Goal: Information Seeking & Learning: Learn about a topic

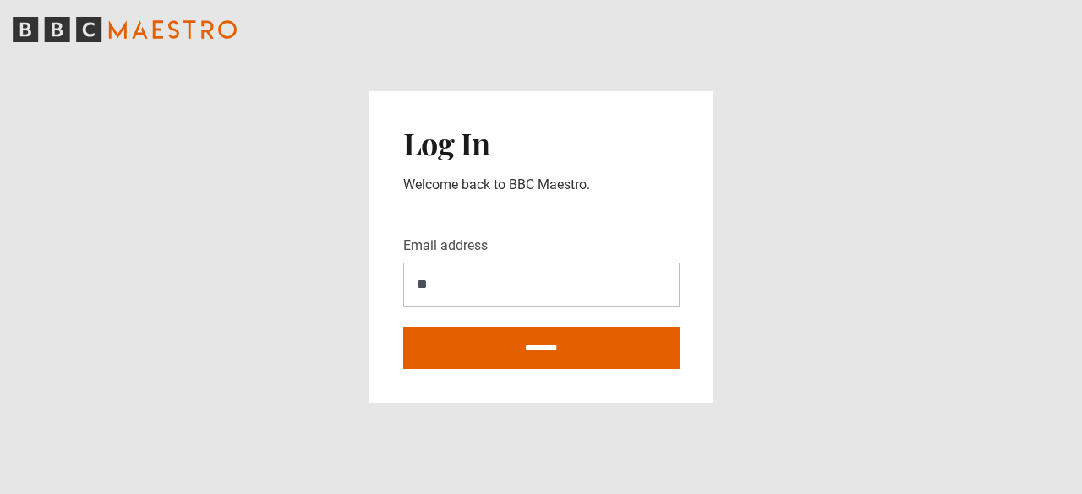
type input "**********"
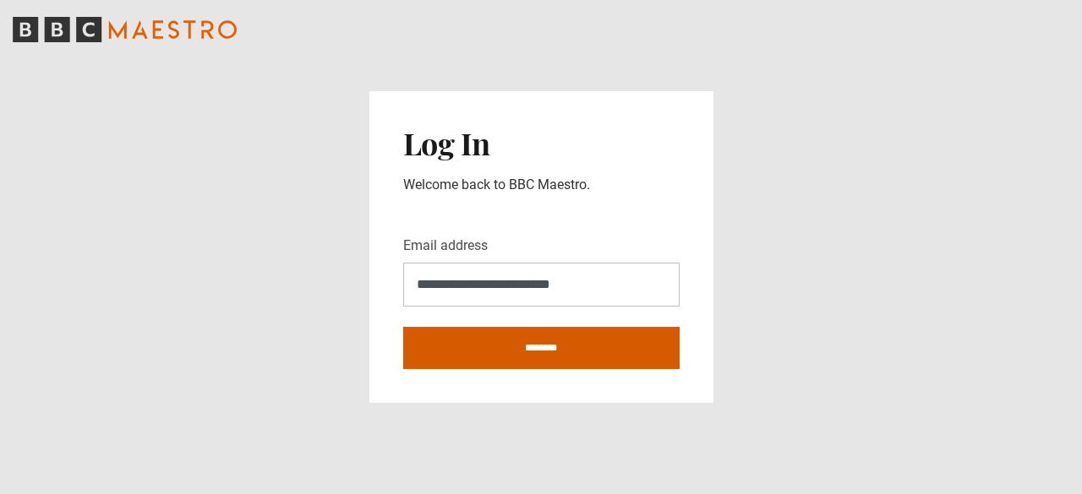
click at [529, 352] on input "********" at bounding box center [541, 348] width 276 height 42
type input "**********"
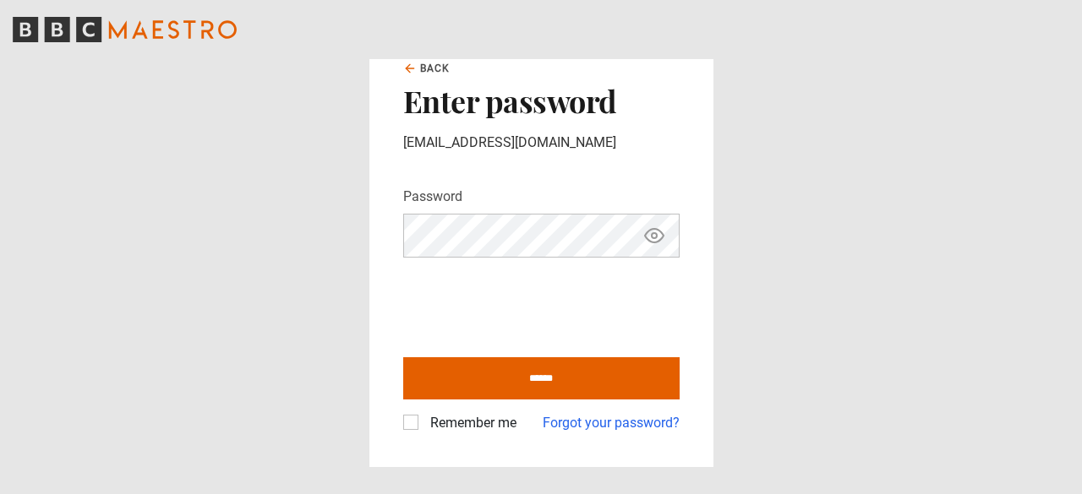
click at [423, 429] on label "Remember me" at bounding box center [469, 423] width 93 height 20
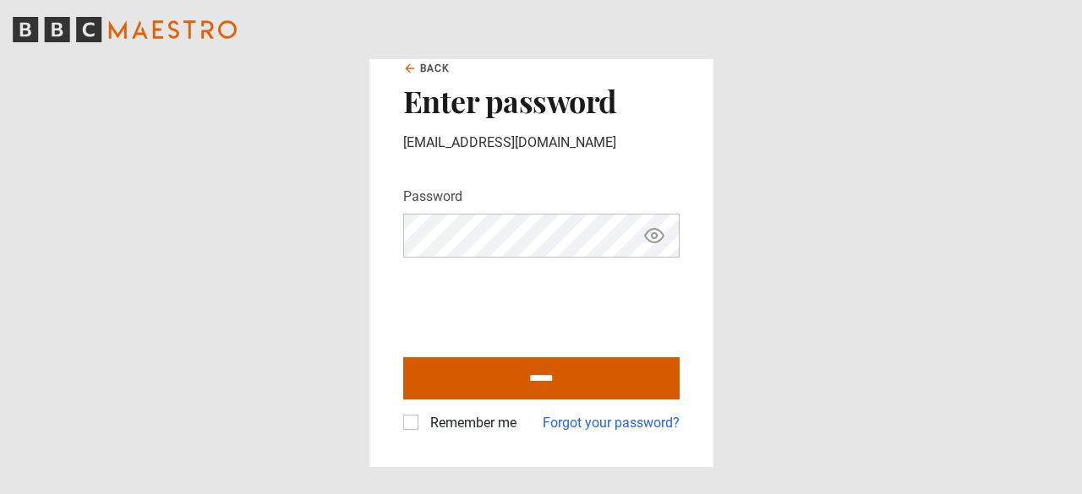
click at [532, 385] on input "******" at bounding box center [541, 378] width 276 height 42
type input "**********"
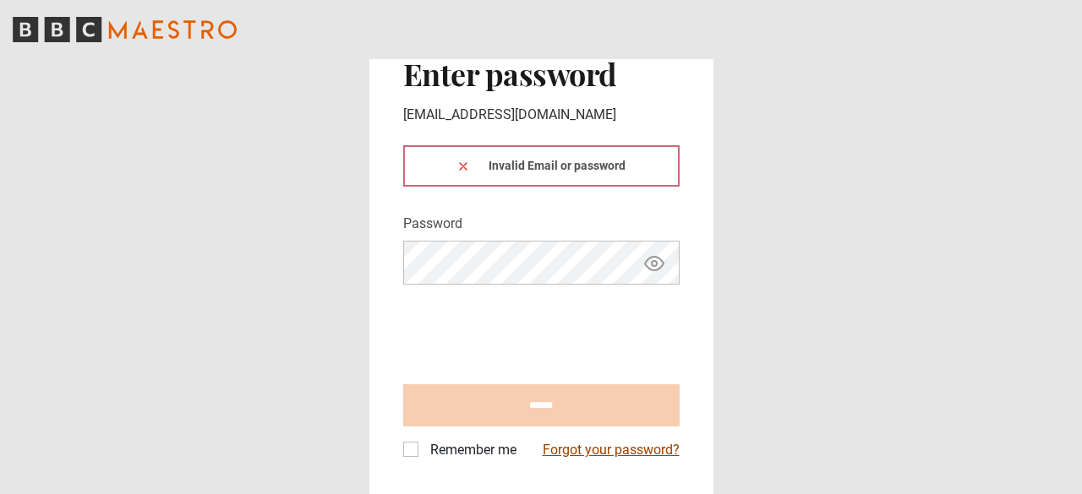
click at [575, 451] on link "Forgot your password?" at bounding box center [611, 450] width 137 height 20
click at [608, 448] on link "Forgot your password?" at bounding box center [611, 450] width 137 height 20
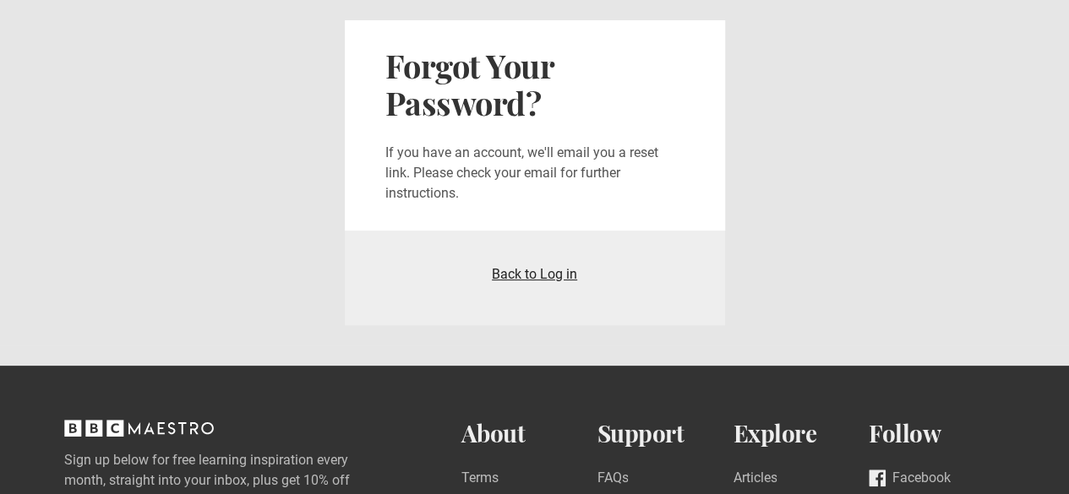
click at [542, 281] on link "Back to Log in" at bounding box center [534, 274] width 85 height 16
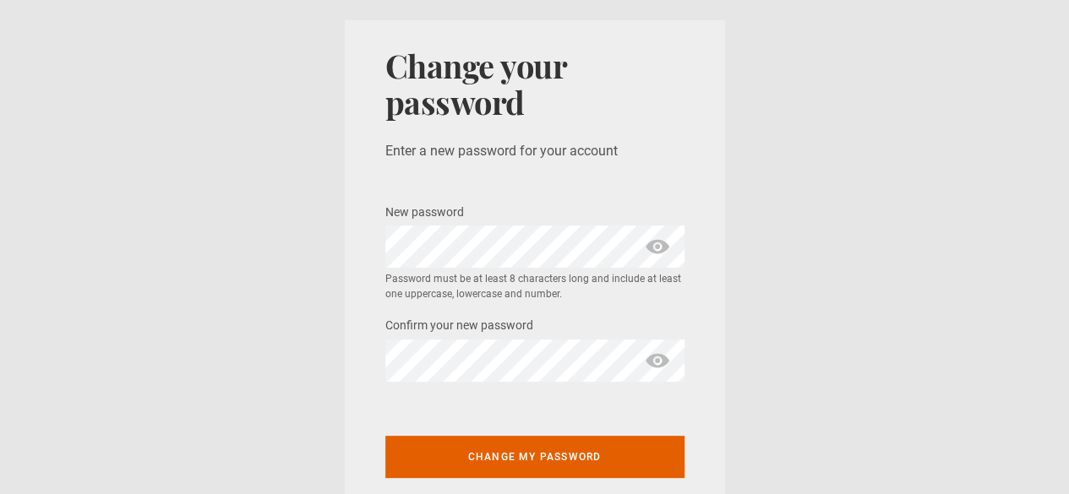
click at [655, 249] on span "show password" at bounding box center [657, 247] width 27 height 42
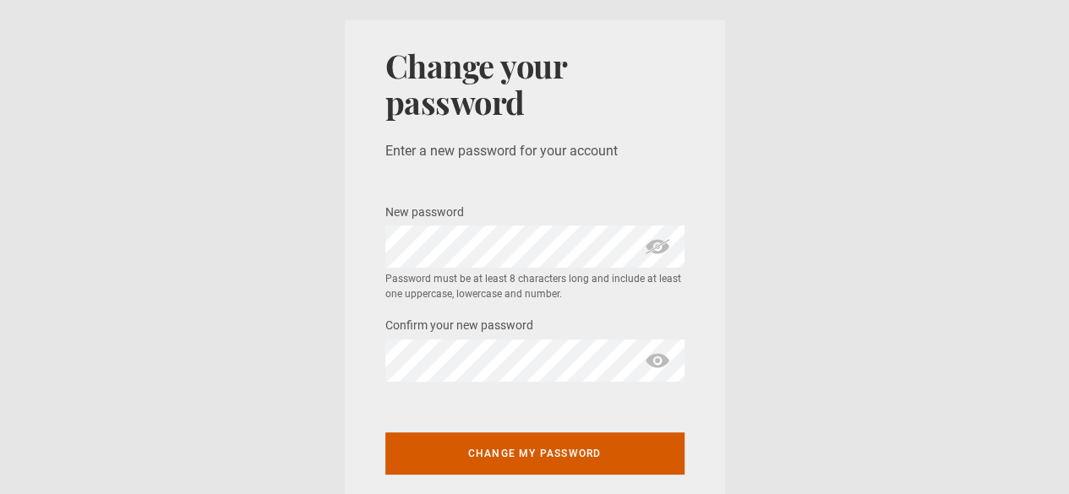
click at [536, 457] on button "Change my password" at bounding box center [534, 454] width 299 height 42
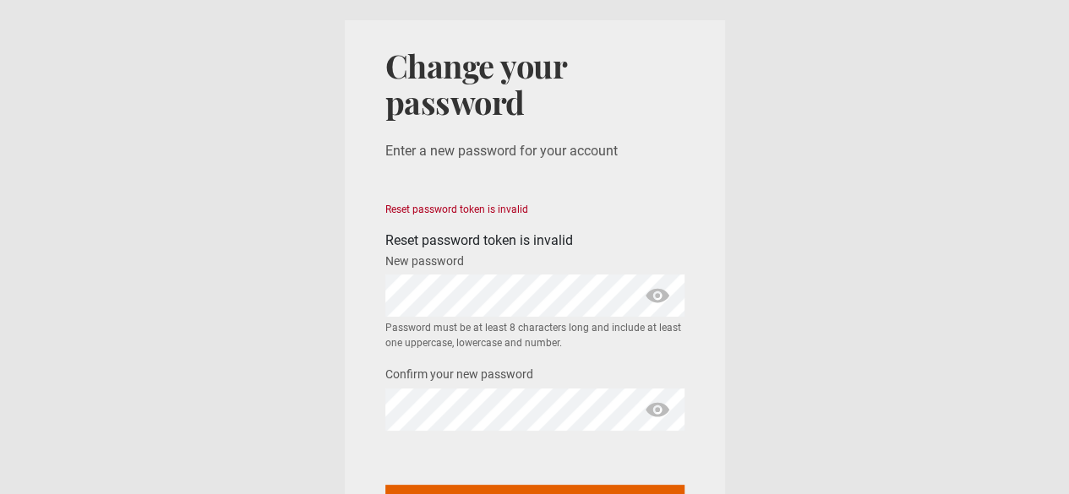
click at [664, 288] on span "show password" at bounding box center [657, 296] width 27 height 42
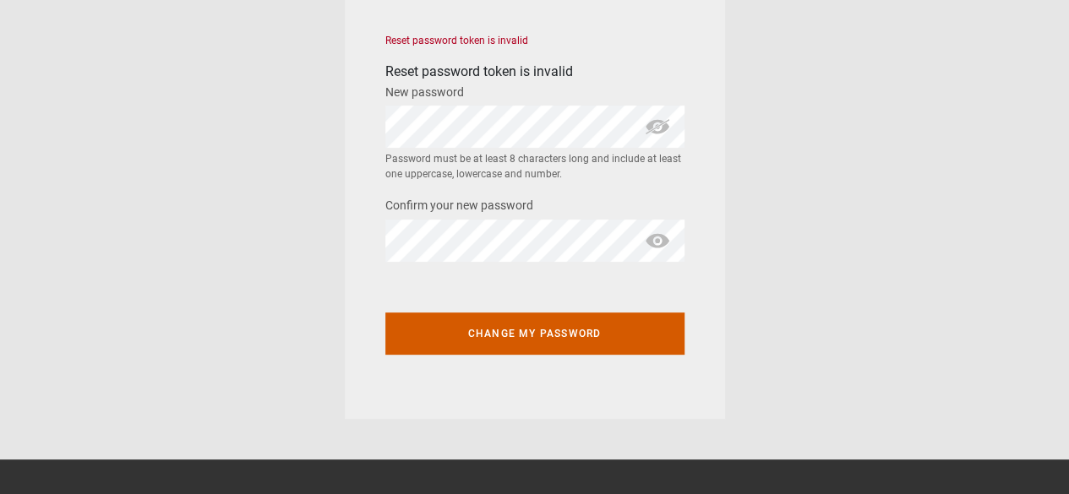
click at [549, 347] on button "Change my password" at bounding box center [534, 334] width 299 height 42
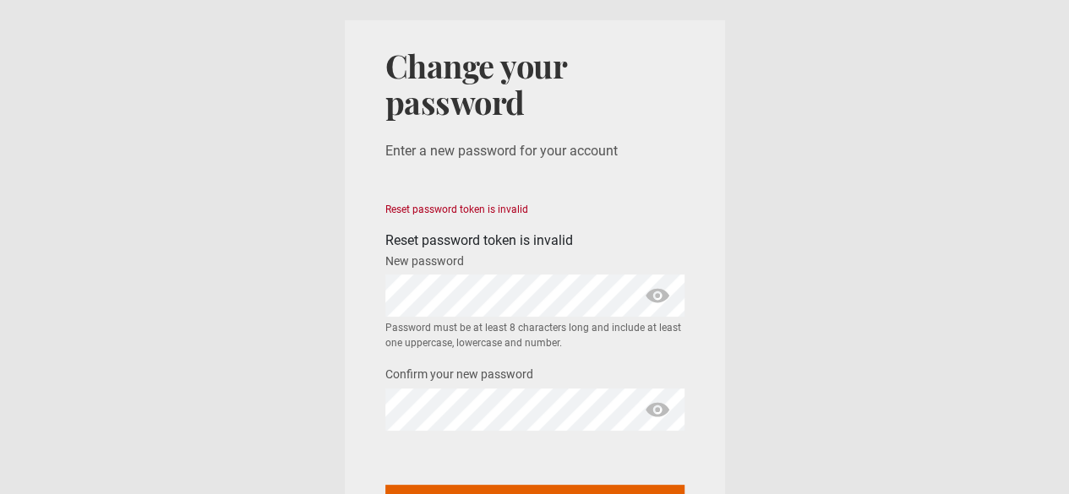
scroll to position [169, 0]
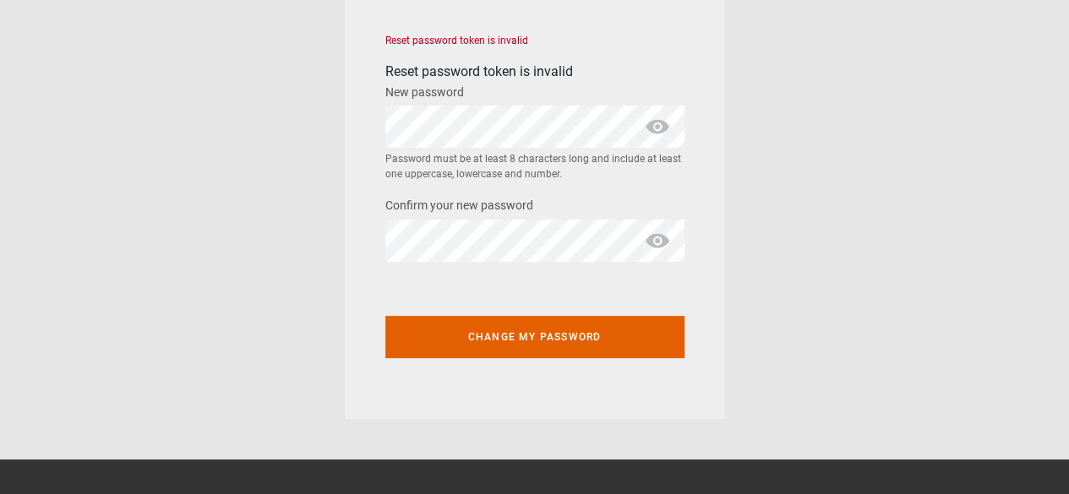
click at [431, 106] on div "New password * Password must be at least 8 characters long and include at least…" at bounding box center [534, 132] width 299 height 101
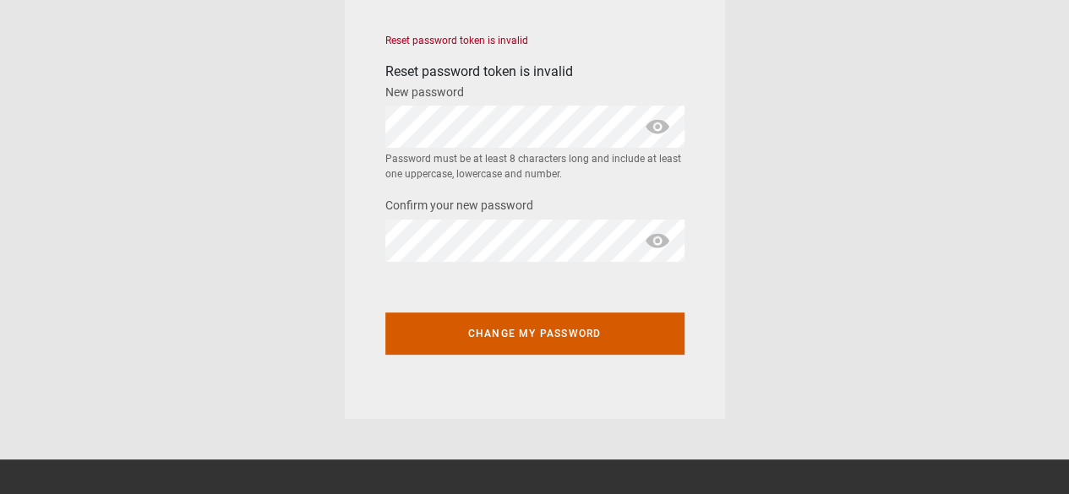
click at [499, 330] on button "Change my password" at bounding box center [534, 334] width 299 height 42
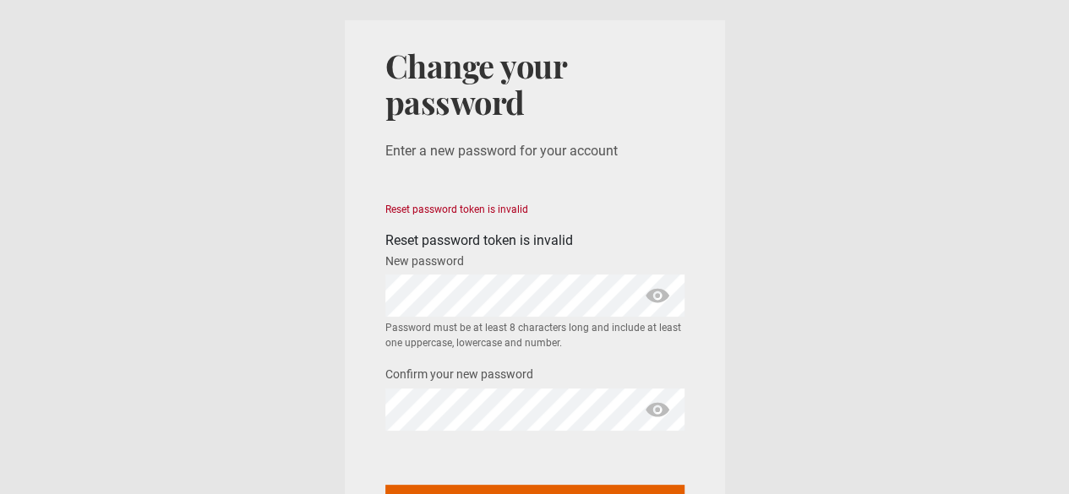
click at [657, 308] on span "show password" at bounding box center [657, 296] width 27 height 42
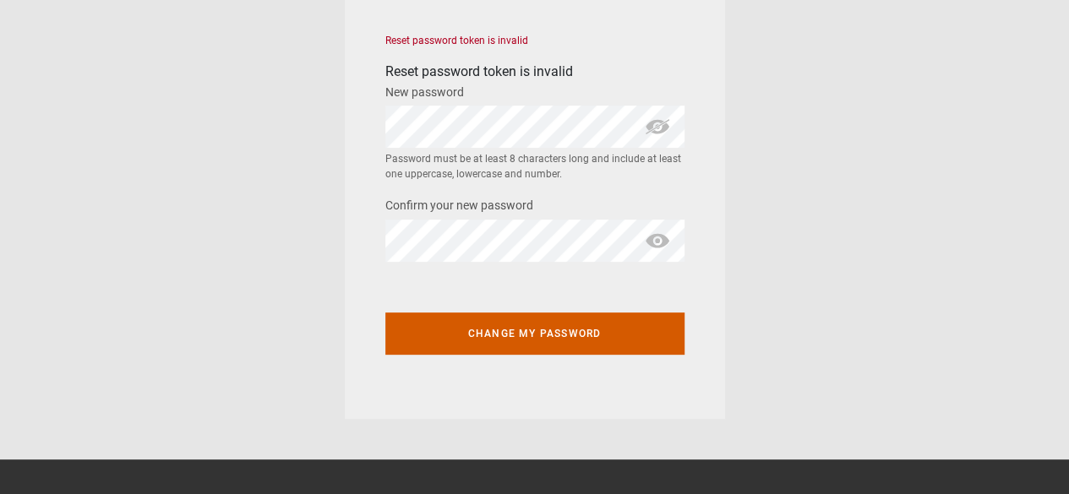
click at [500, 341] on button "Change my password" at bounding box center [534, 334] width 299 height 42
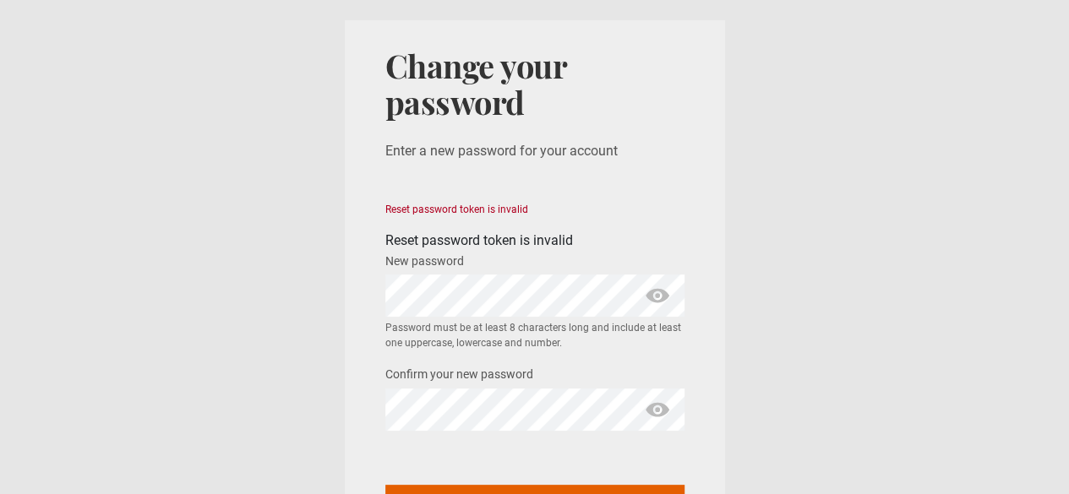
click at [438, 181] on div "Change your password Enter a new password for your account Reset password token…" at bounding box center [534, 297] width 299 height 500
click at [656, 297] on span "show password" at bounding box center [657, 296] width 27 height 42
click at [647, 413] on span "show password" at bounding box center [657, 410] width 27 height 42
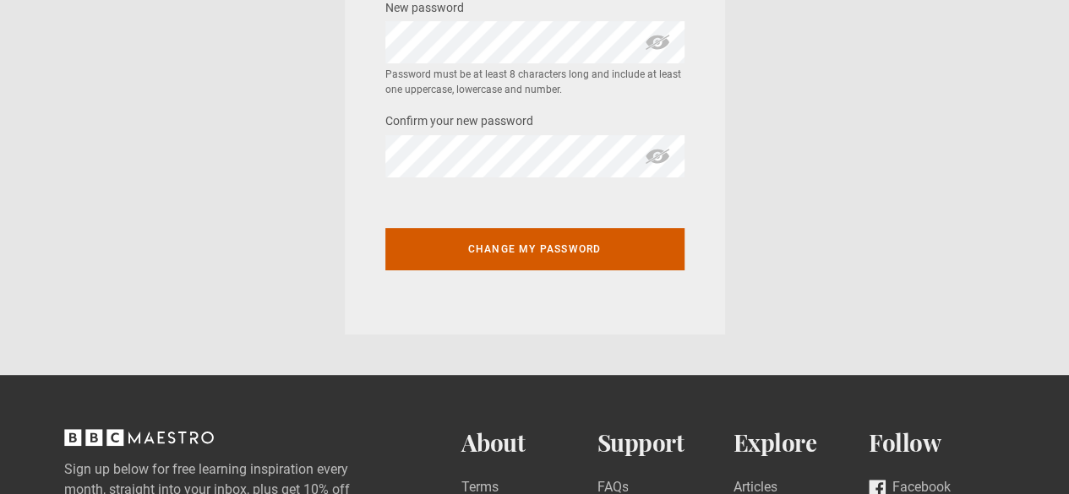
click at [565, 259] on button "Change my password" at bounding box center [534, 249] width 299 height 42
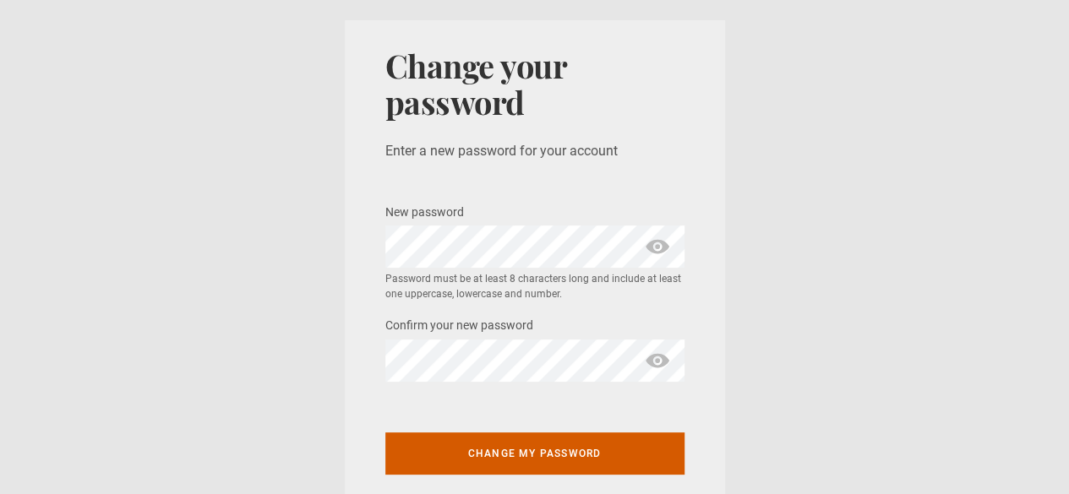
click at [451, 448] on button "Change my password" at bounding box center [534, 454] width 299 height 42
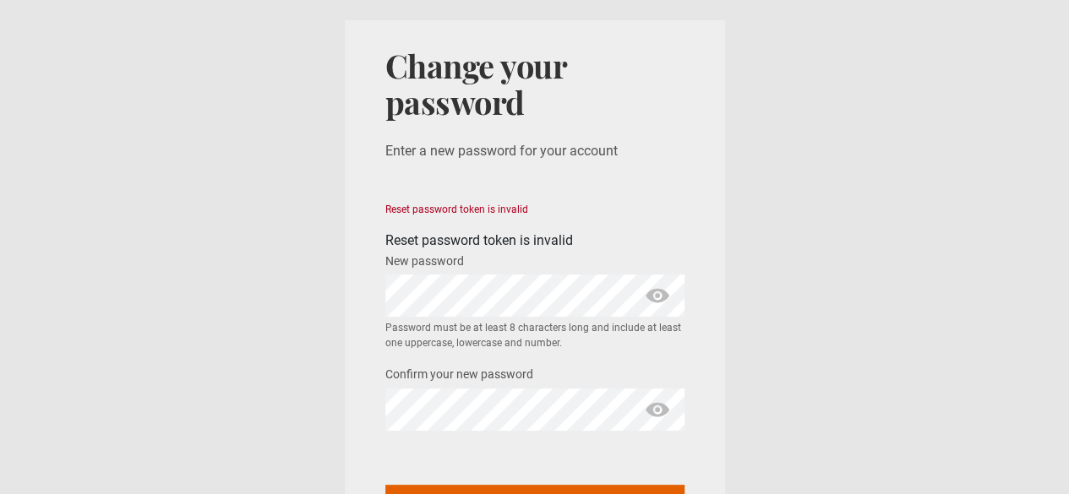
scroll to position [254, 0]
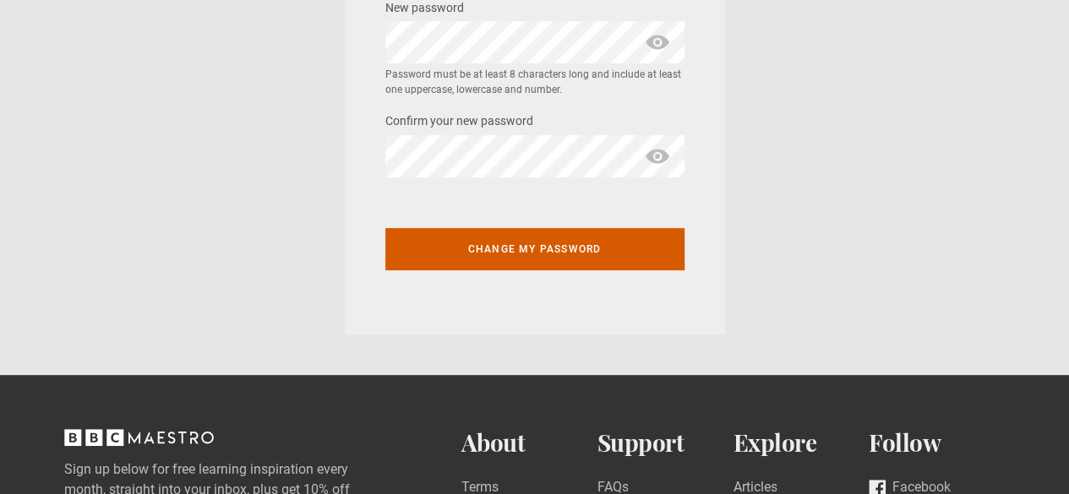
click at [554, 269] on button "Change my password" at bounding box center [534, 249] width 299 height 42
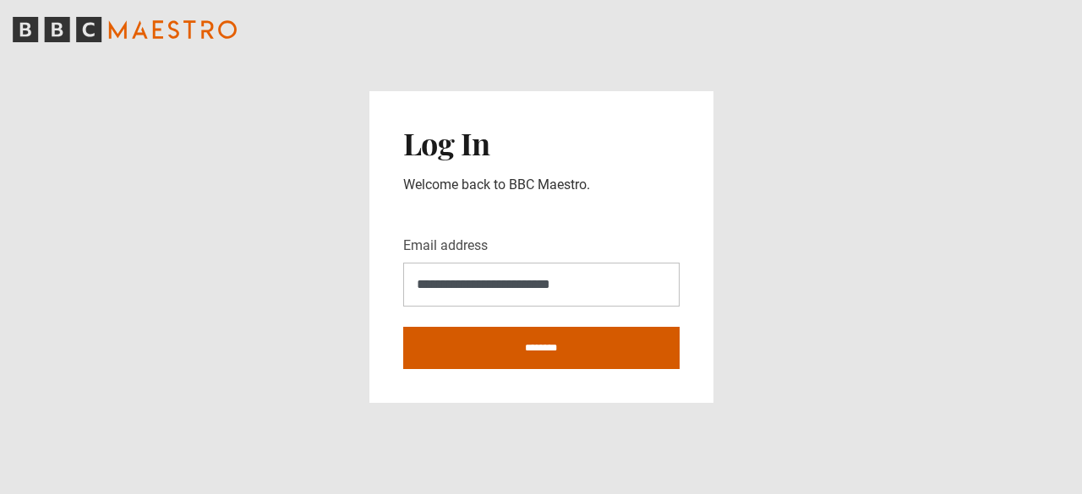
click at [473, 339] on input "********" at bounding box center [541, 348] width 276 height 42
type input "**********"
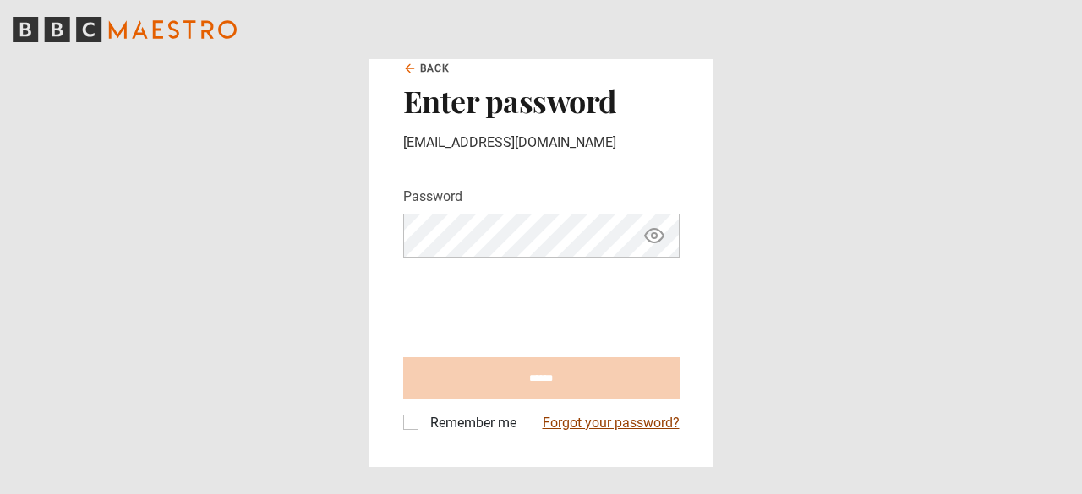
click at [587, 420] on link "Forgot your password?" at bounding box center [611, 423] width 137 height 20
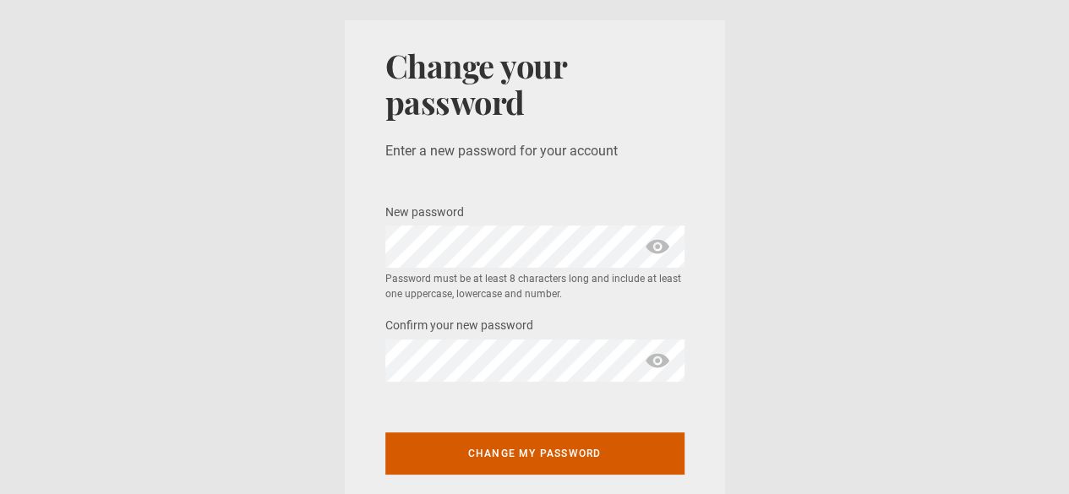
click at [495, 448] on button "Change my password" at bounding box center [534, 454] width 299 height 42
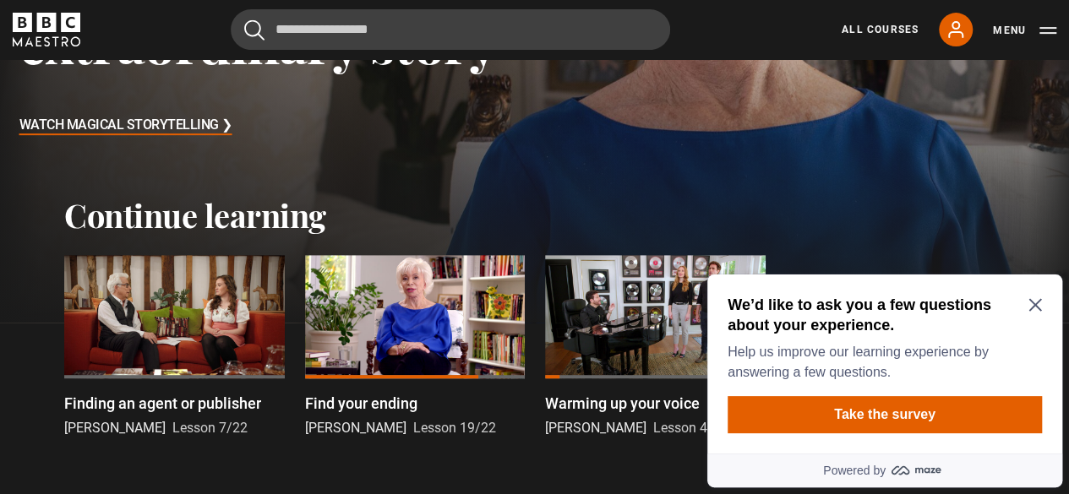
scroll to position [423, 0]
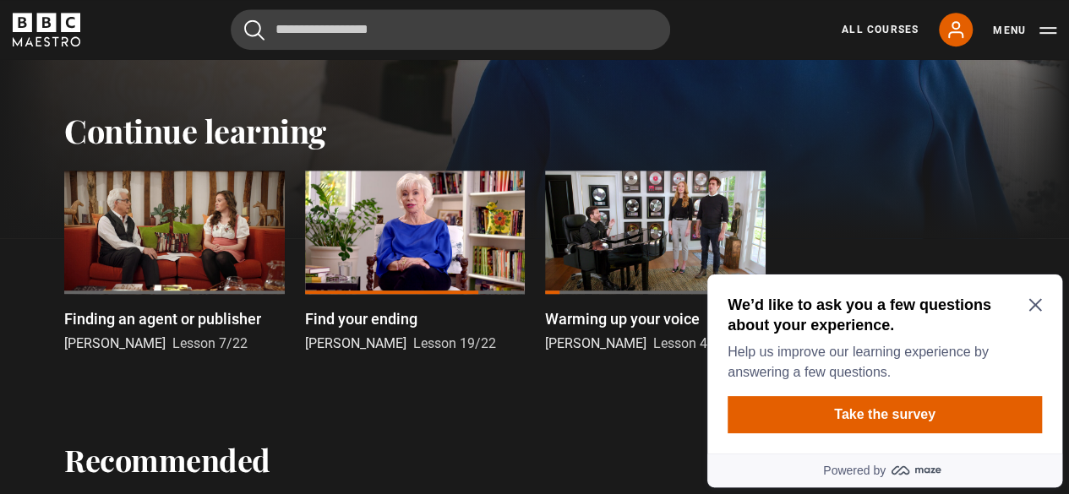
click at [434, 254] on div at bounding box center [415, 233] width 221 height 124
click at [1034, 308] on icon "Close Maze Prompt" at bounding box center [1034, 305] width 13 height 13
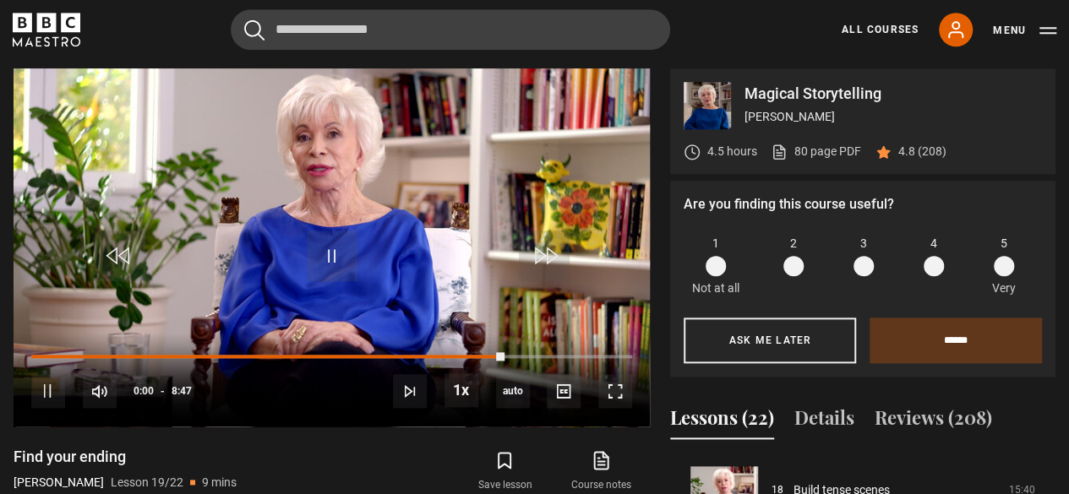
scroll to position [1079, 0]
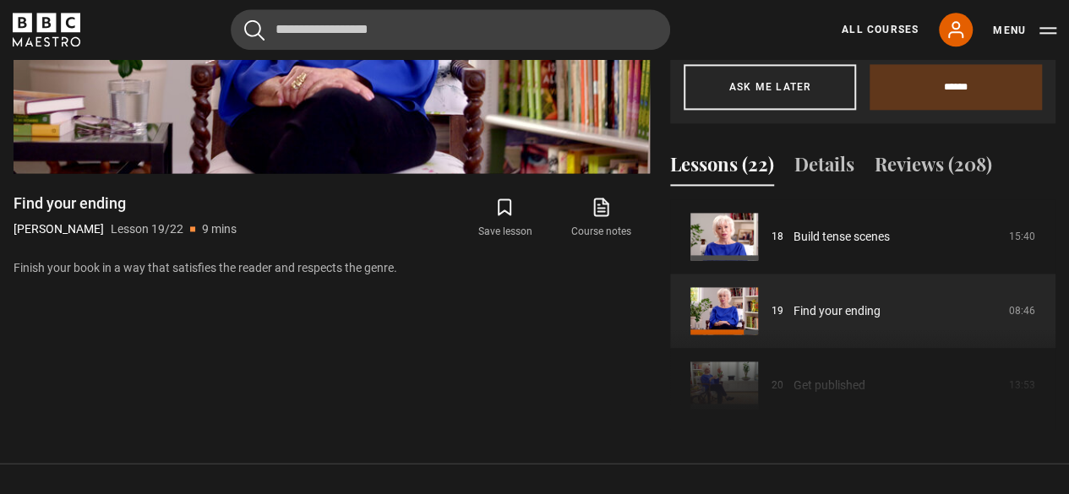
click at [727, 170] on button "Lessons (22)" at bounding box center [722, 167] width 104 height 35
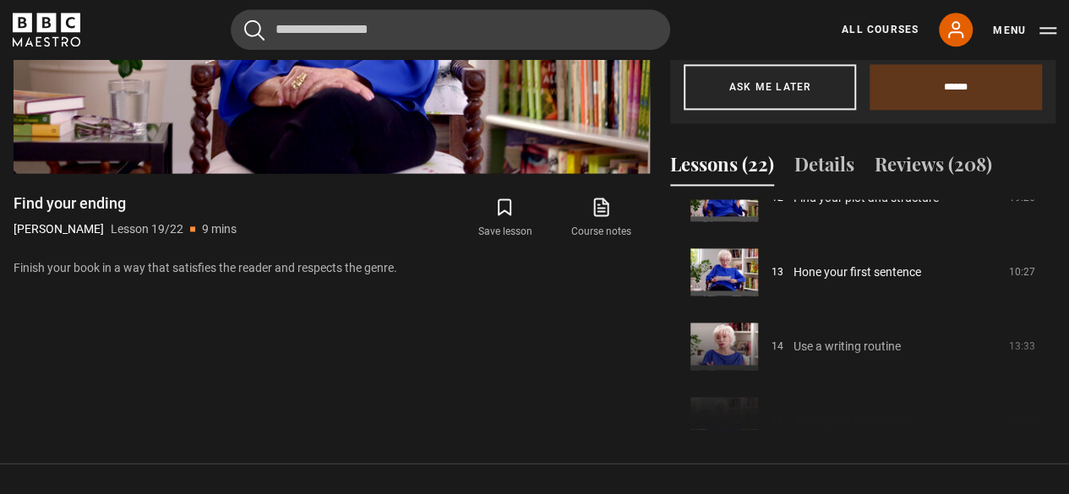
scroll to position [995, 0]
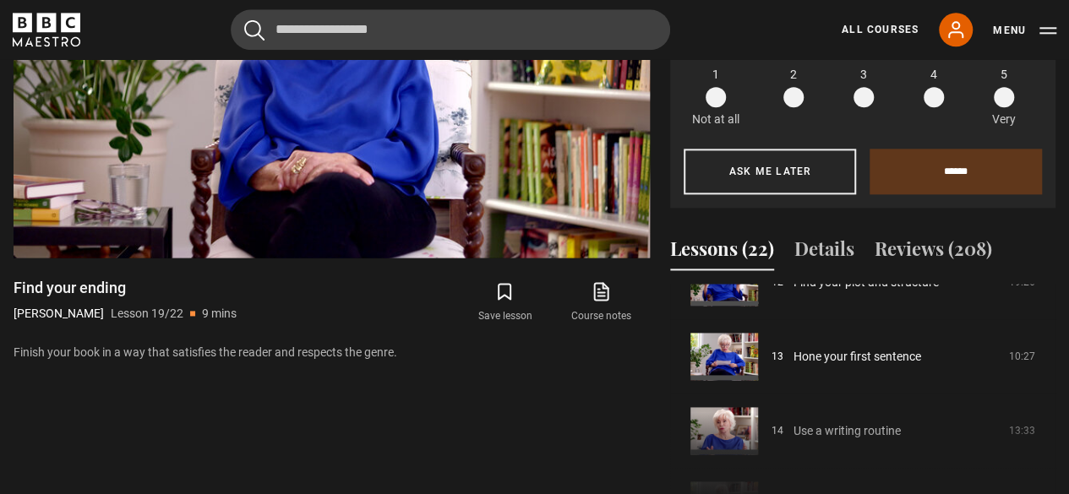
drag, startPoint x: 1048, startPoint y: 414, endPoint x: 1048, endPoint y: 401, distance: 12.7
click at [1048, 401] on div "Course trailer 01 Introduction 04:40 02 Writing my first book and yours 14:05 0…" at bounding box center [862, 399] width 385 height 230
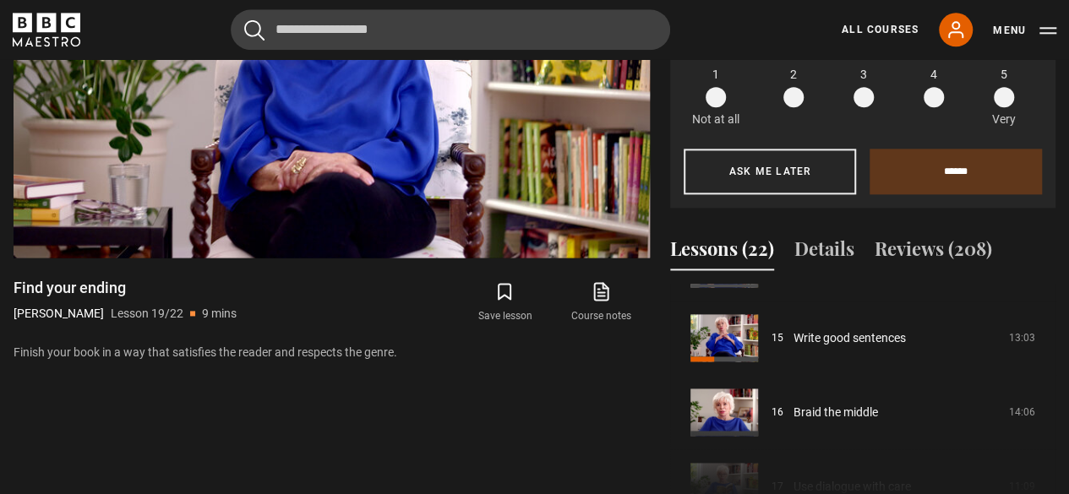
scroll to position [1183, 0]
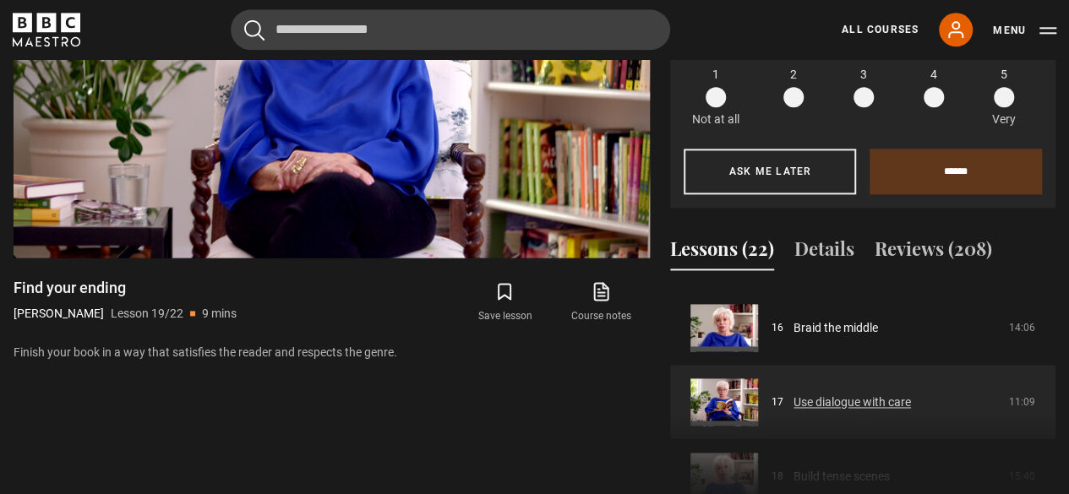
click at [854, 400] on link "Use dialogue with care" at bounding box center [852, 403] width 117 height 18
click at [794, 404] on link "Use dialogue with care" at bounding box center [852, 403] width 117 height 18
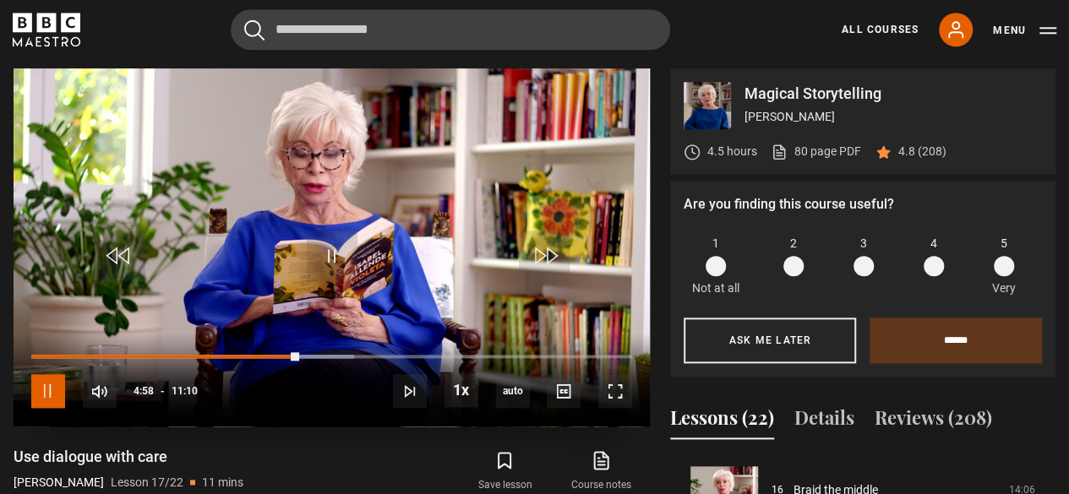
click at [39, 397] on span "Video Player" at bounding box center [48, 391] width 34 height 34
